Goal: Check status: Check status

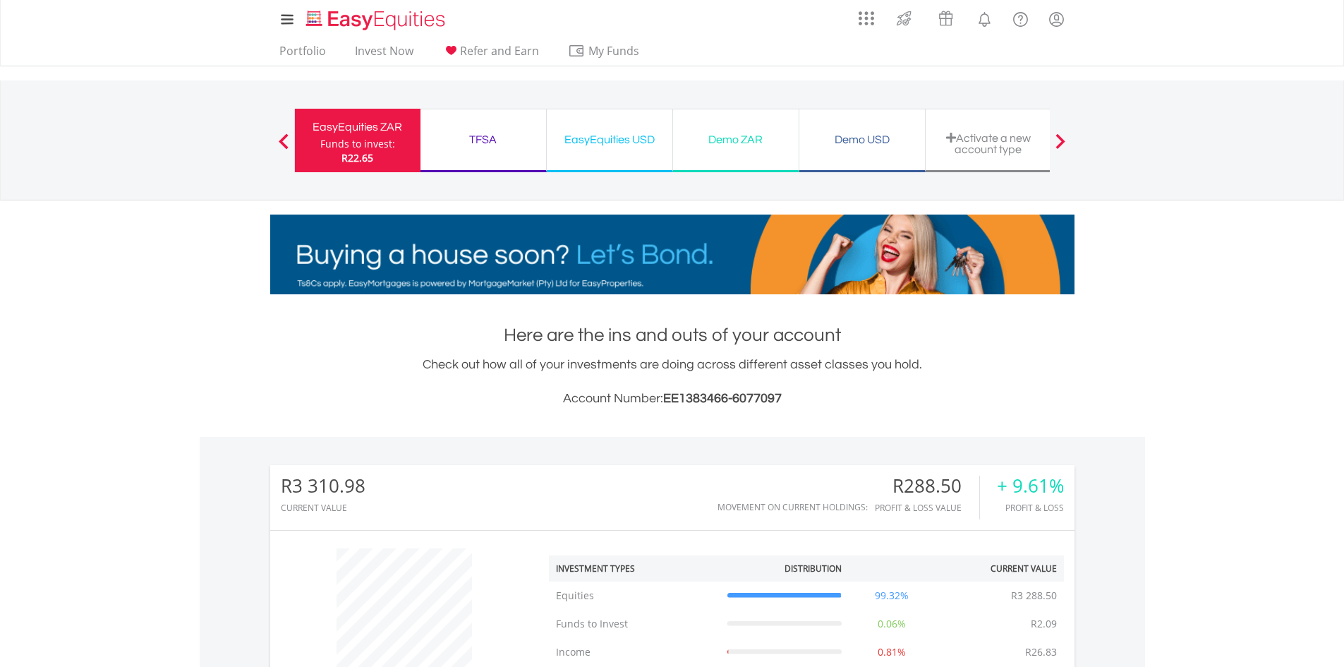
click at [486, 137] on div "TFSA" at bounding box center [483, 140] width 109 height 20
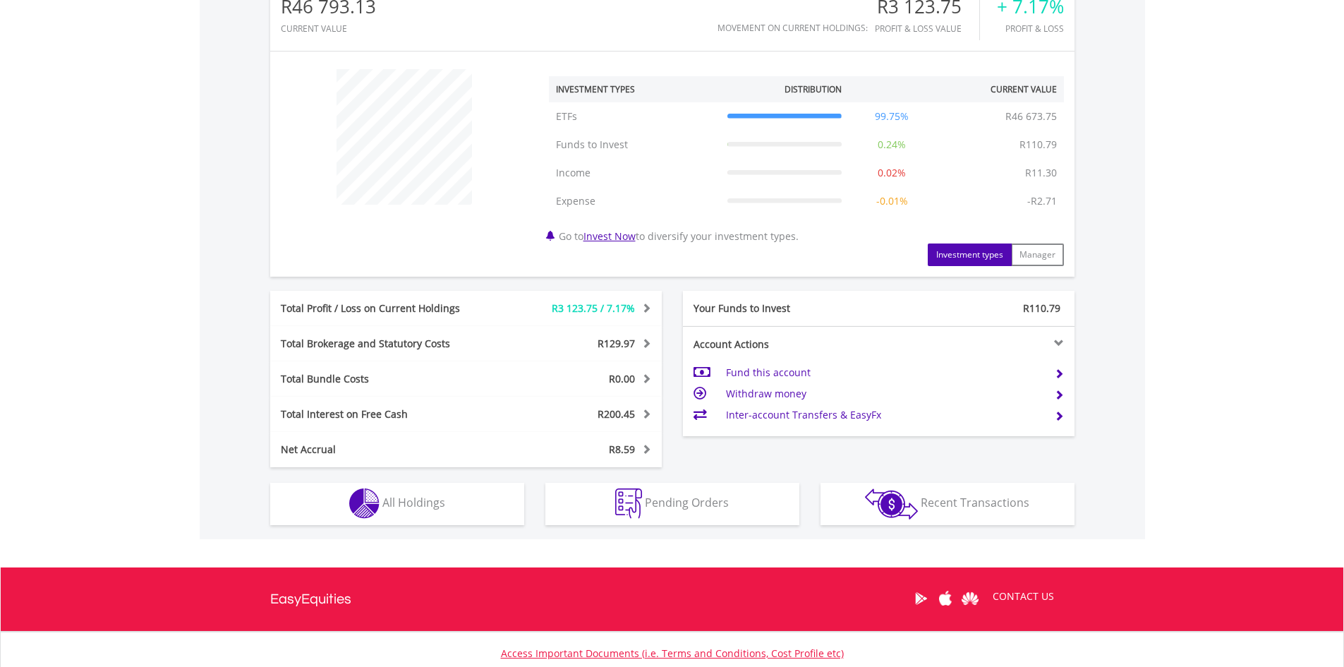
scroll to position [513, 0]
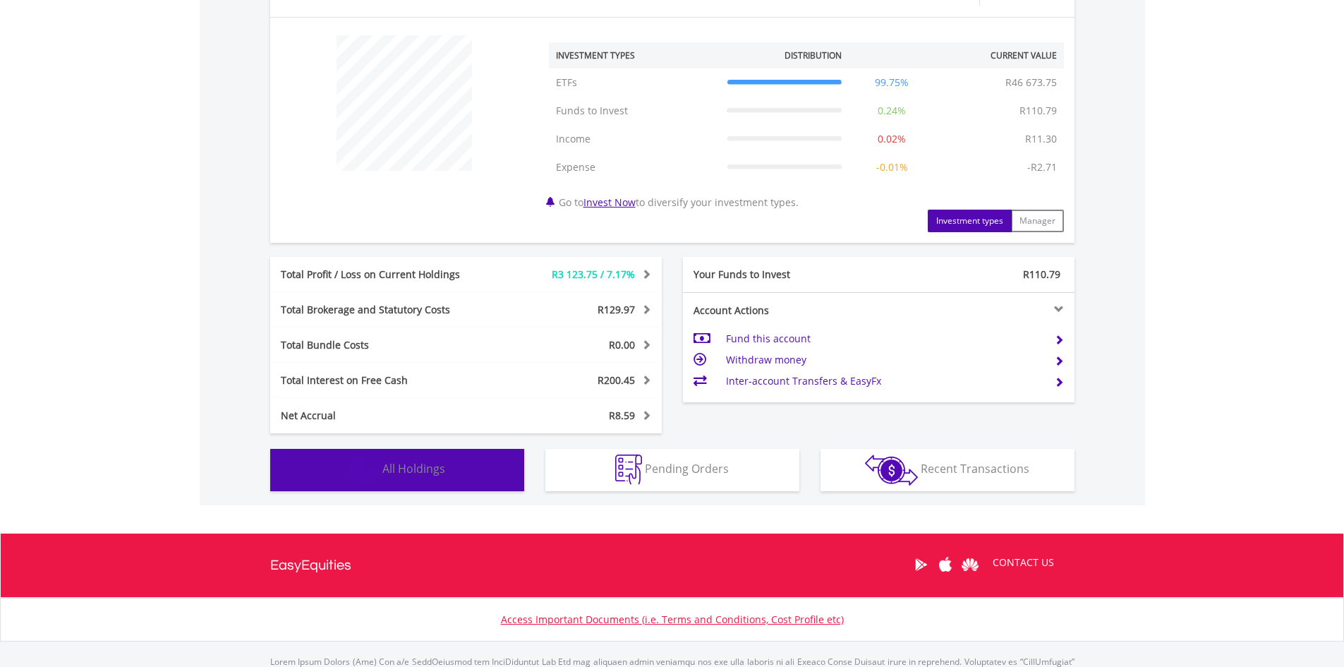
click at [428, 459] on button "Holdings All Holdings" at bounding box center [397, 470] width 254 height 42
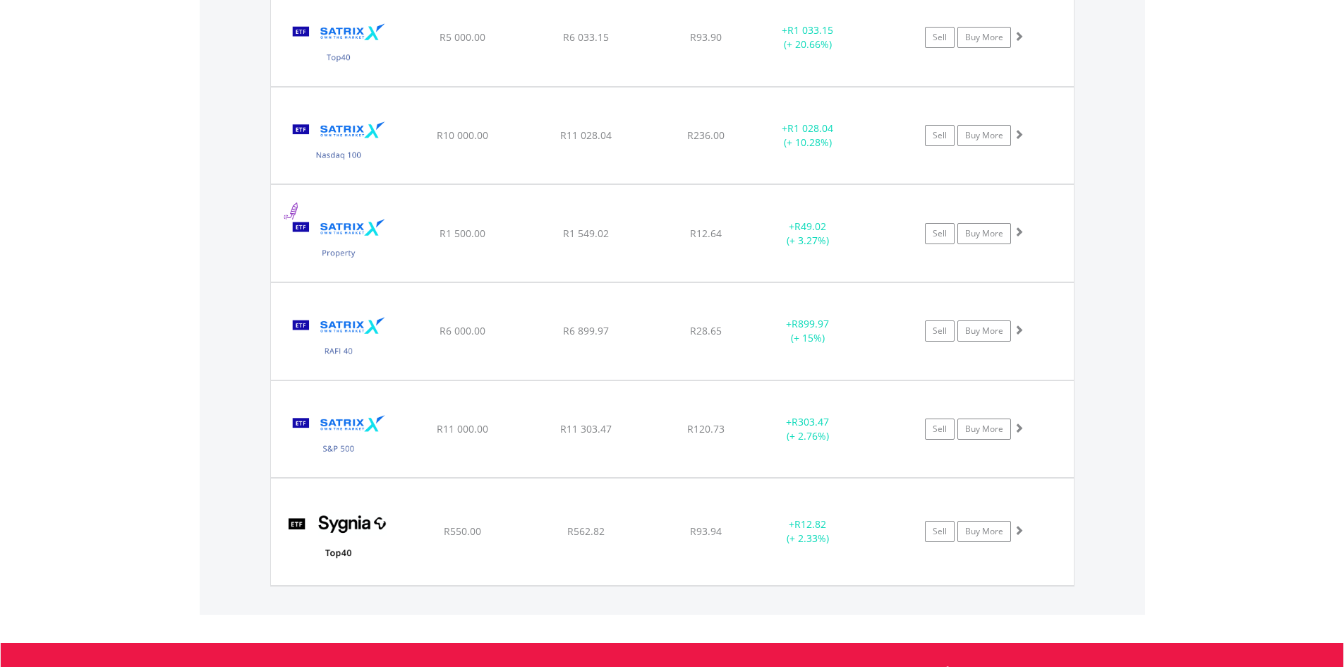
scroll to position [1470, 0]
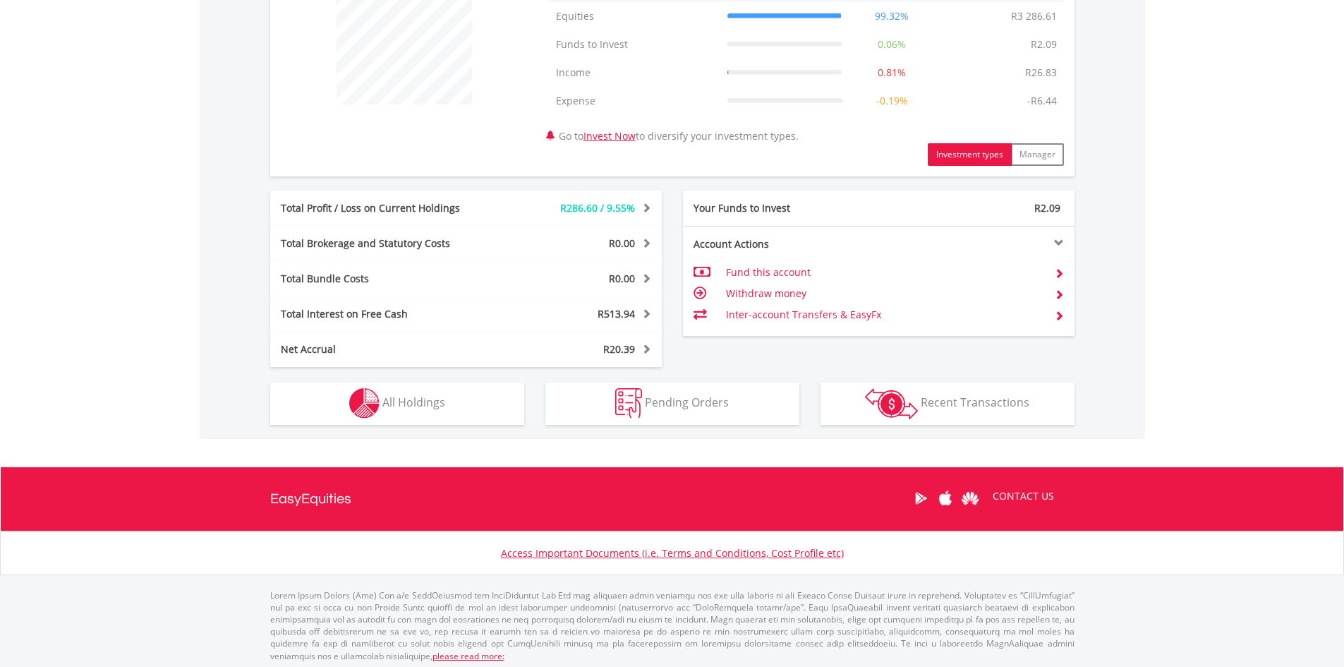
scroll to position [584, 0]
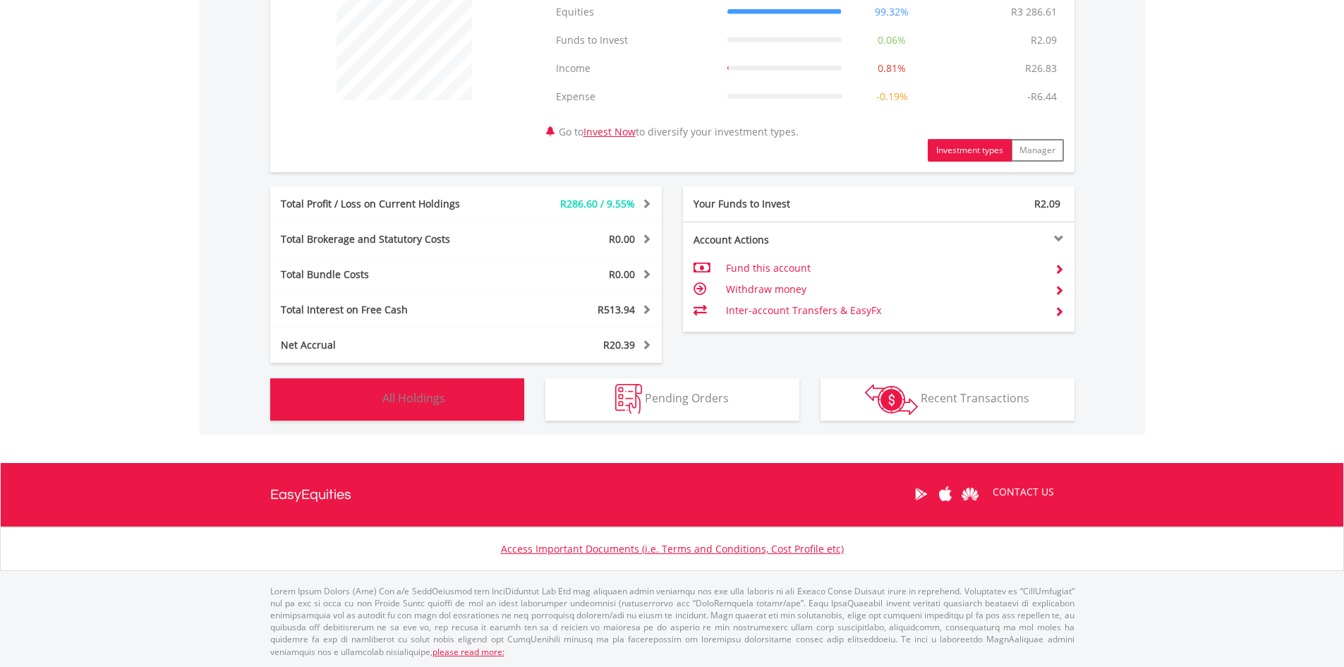
click at [390, 381] on button "Holdings All Holdings" at bounding box center [397, 399] width 254 height 42
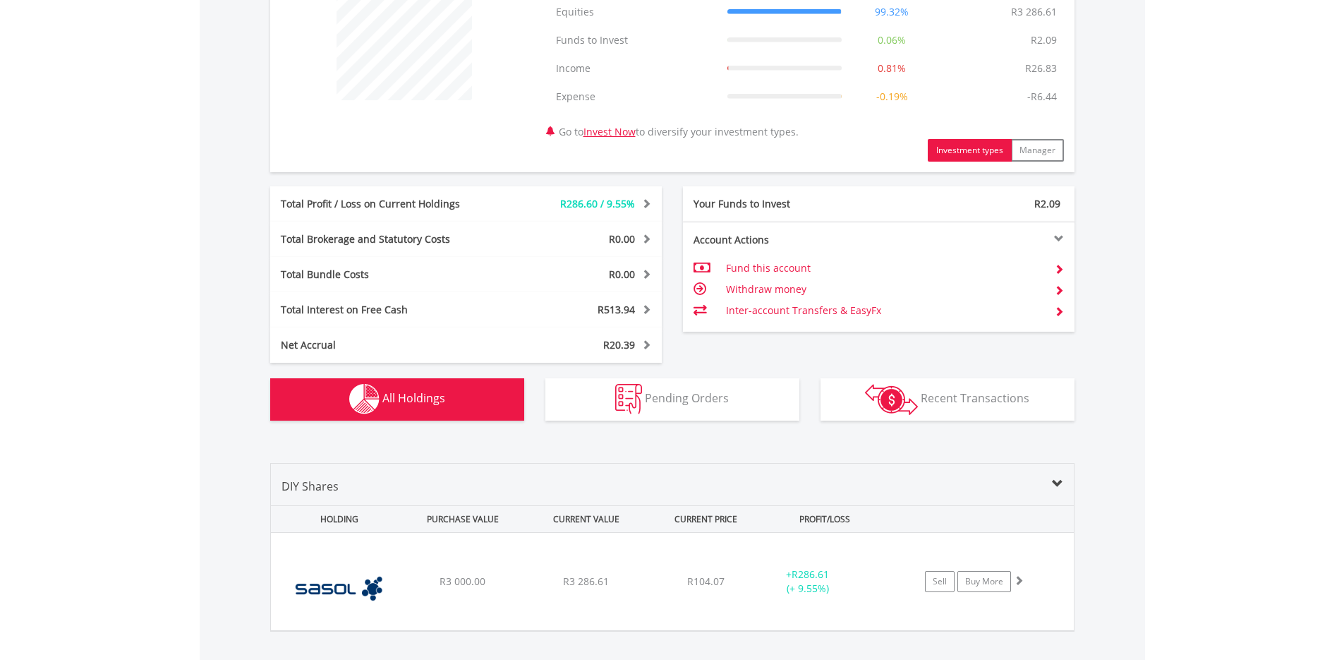
scroll to position [809, 0]
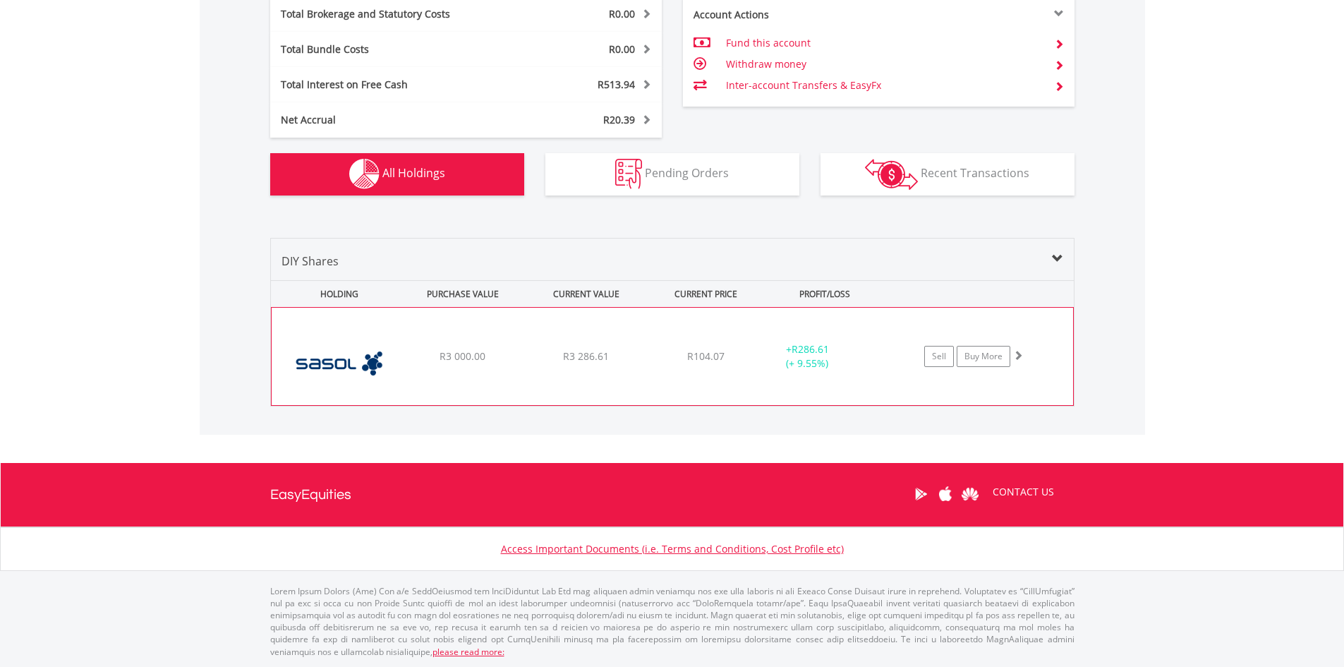
click at [403, 351] on div "R3 000.00" at bounding box center [463, 356] width 120 height 14
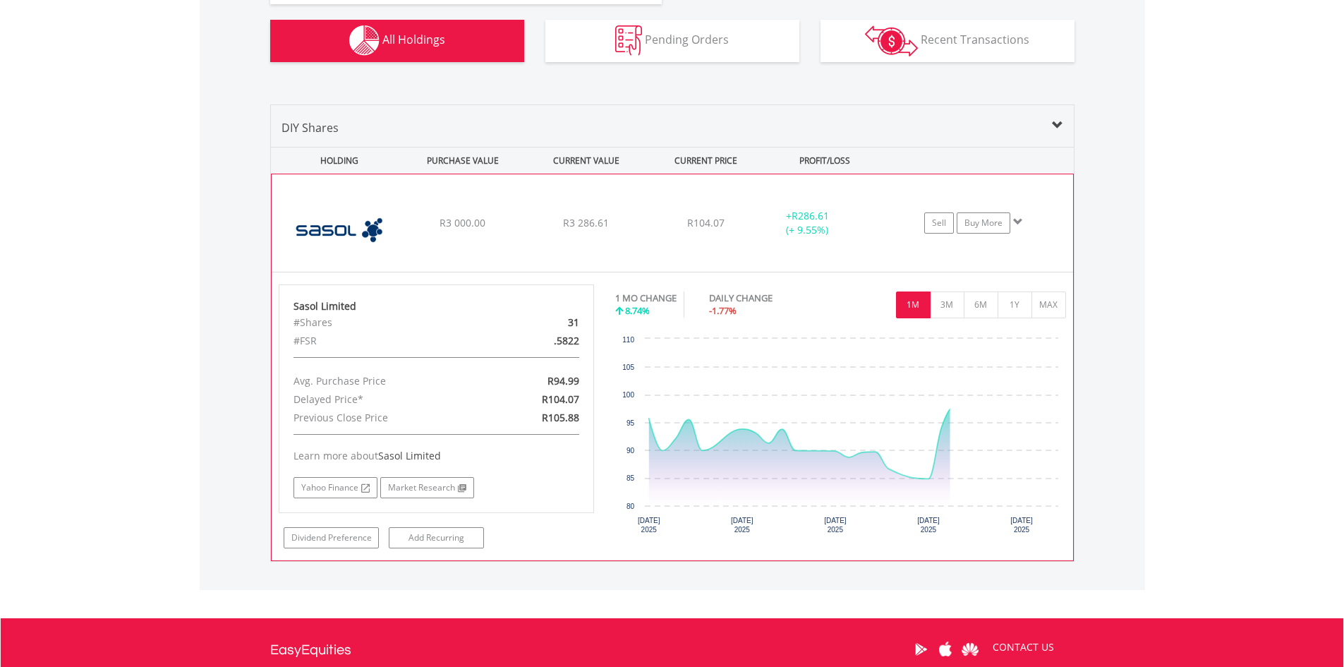
scroll to position [950, 0]
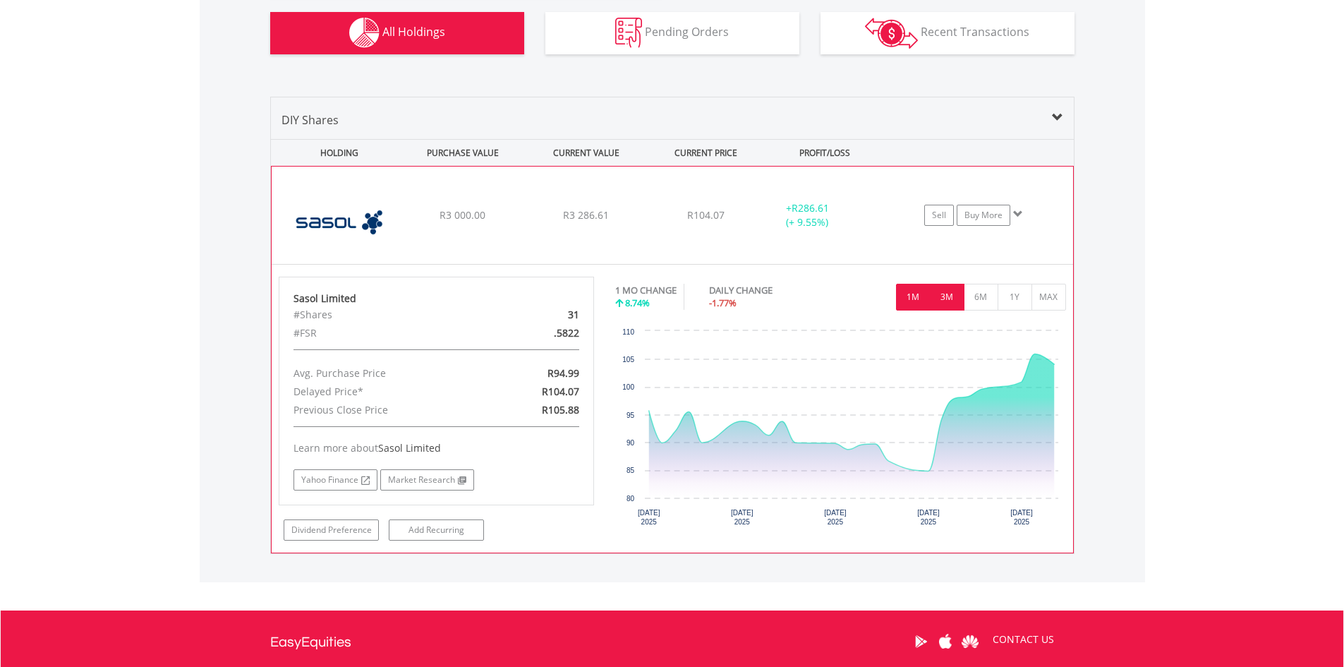
click at [953, 293] on button "3M" at bounding box center [947, 297] width 35 height 27
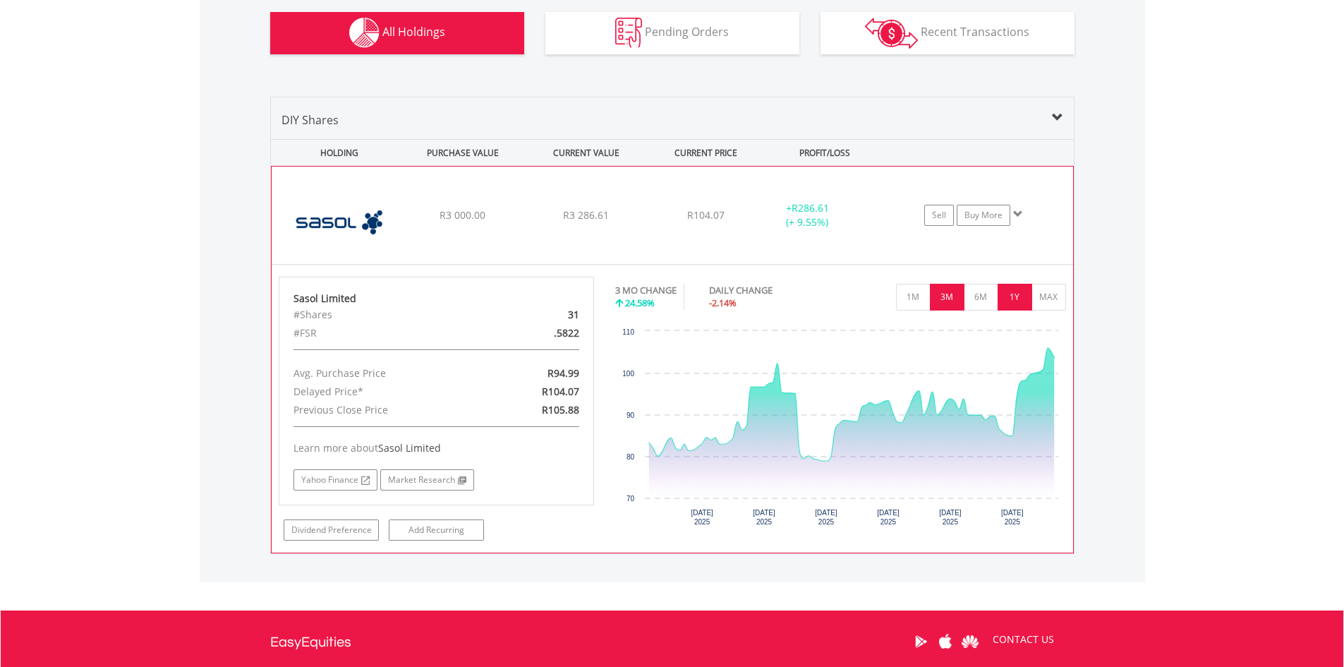
click at [1016, 294] on button "1Y" at bounding box center [1015, 297] width 35 height 27
